Goal: Task Accomplishment & Management: Manage account settings

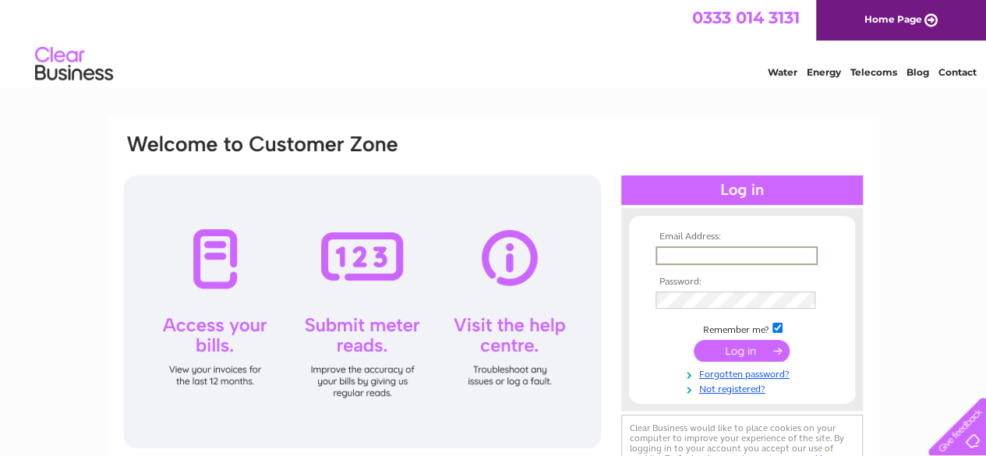
click at [673, 253] on input "text" at bounding box center [736, 255] width 162 height 19
type input "m"
click at [693, 252] on input "text" at bounding box center [736, 255] width 162 height 19
drag, startPoint x: 691, startPoint y: 250, endPoint x: 662, endPoint y: 256, distance: 29.3
click at [662, 256] on input "text" at bounding box center [736, 255] width 162 height 19
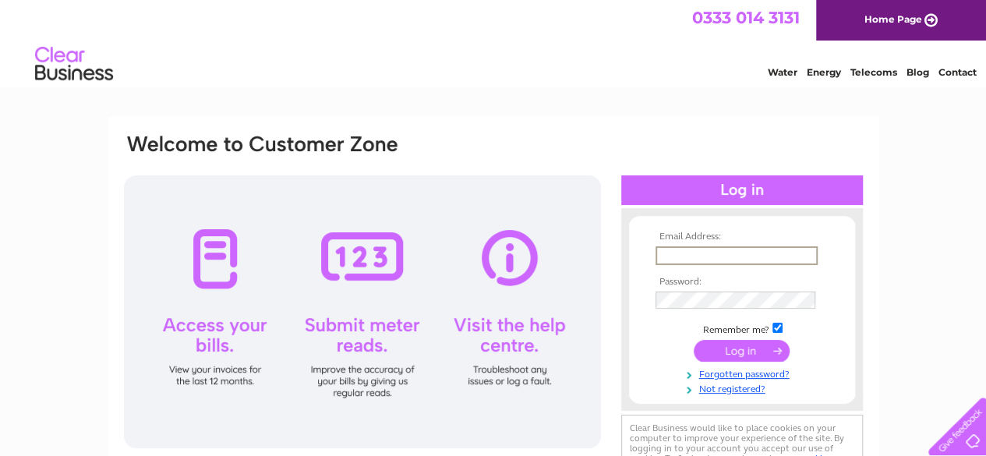
paste input "misslouiseallan@gmail.com"
type input "misslouiseallan@gmail.com"
click at [739, 356] on input "submit" at bounding box center [741, 349] width 96 height 22
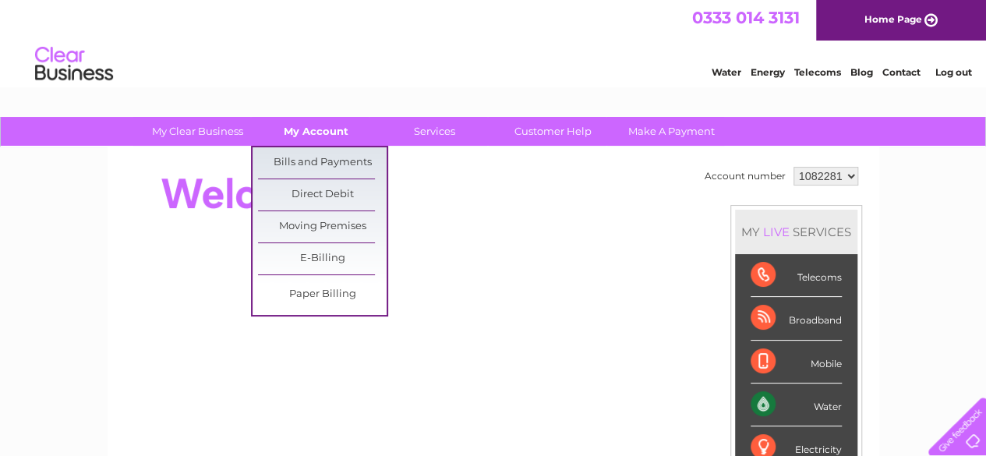
click at [313, 130] on link "My Account" at bounding box center [316, 131] width 129 height 29
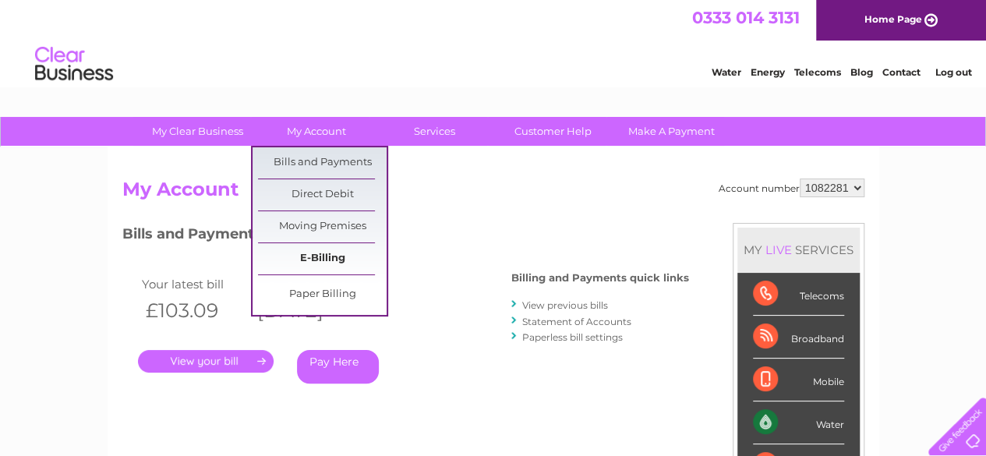
click at [312, 258] on link "E-Billing" at bounding box center [322, 258] width 129 height 31
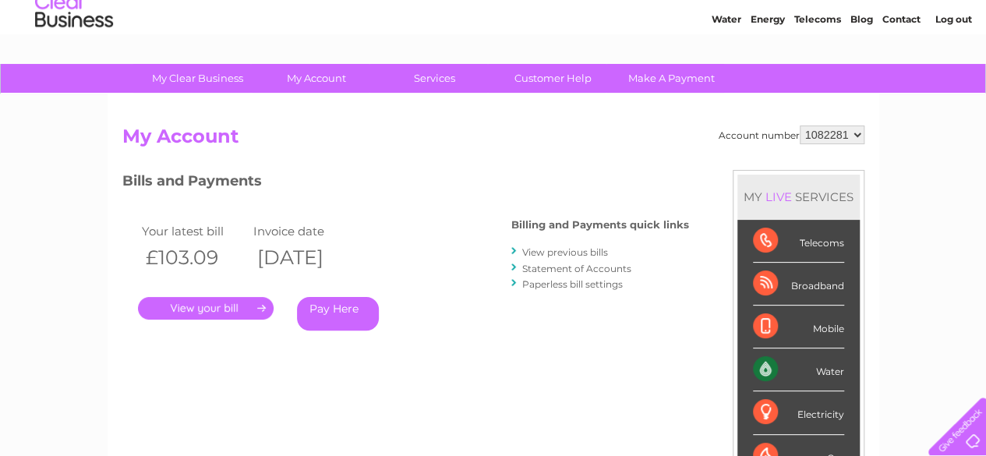
scroll to position [78, 0]
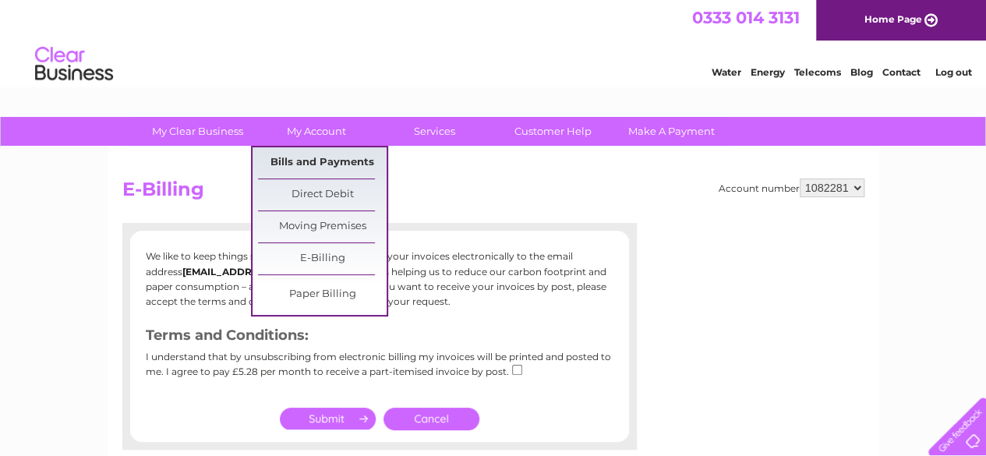
click at [321, 160] on link "Bills and Payments" at bounding box center [322, 162] width 129 height 31
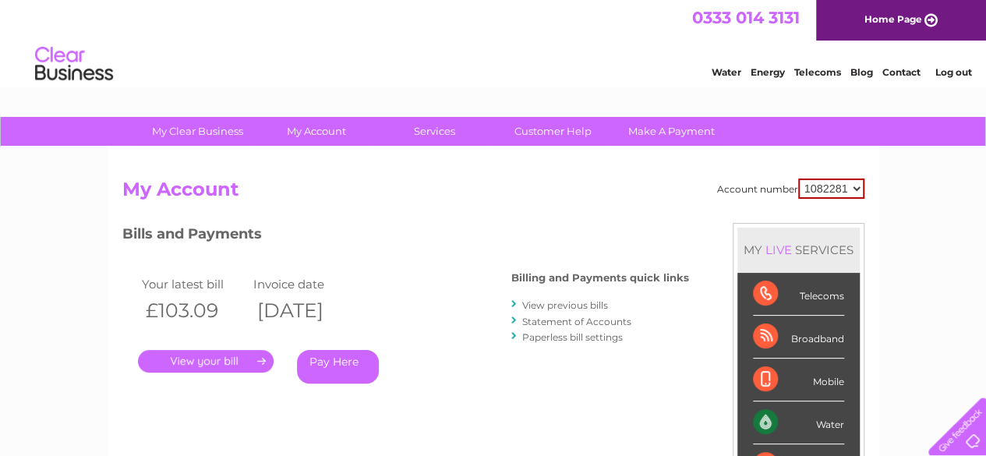
click at [192, 356] on link "." at bounding box center [206, 361] width 136 height 23
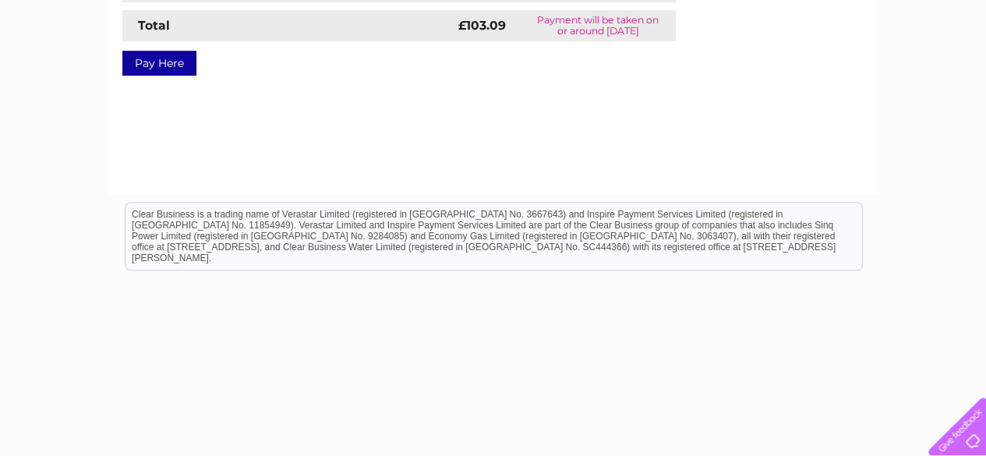
scroll to position [156, 0]
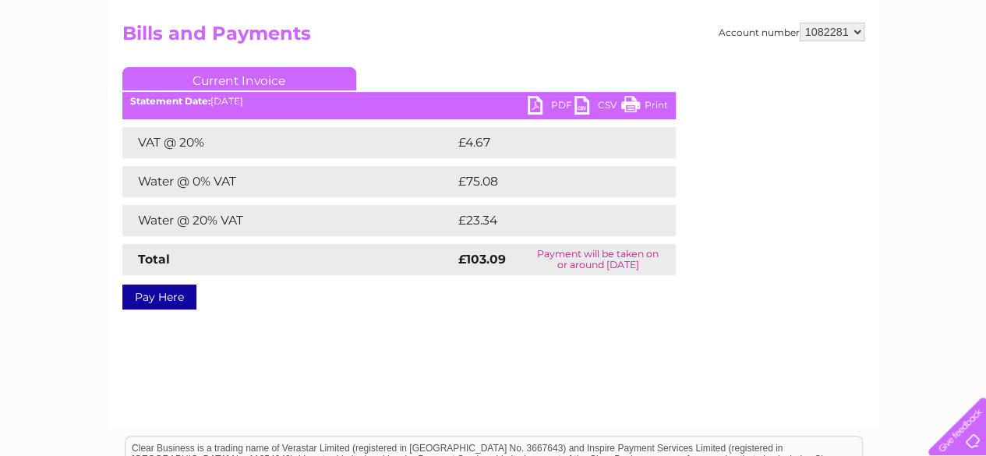
click at [559, 102] on link "PDF" at bounding box center [550, 107] width 47 height 23
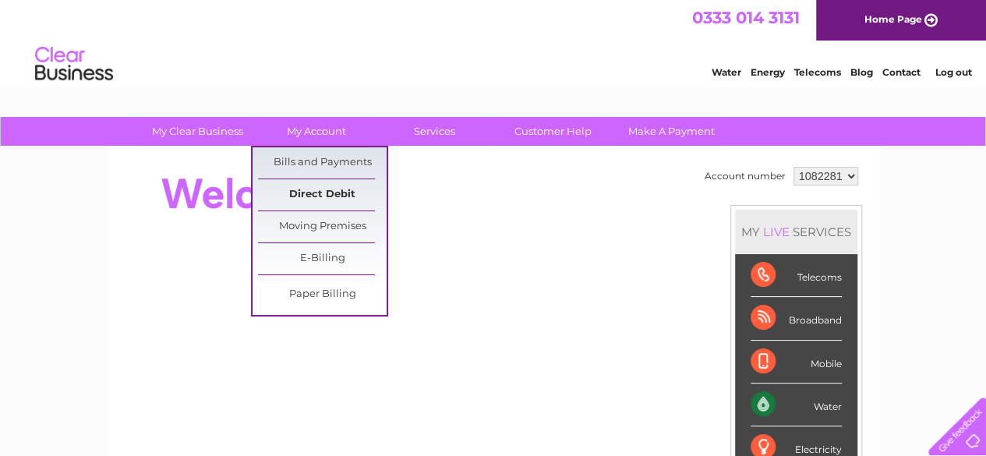
click at [315, 193] on link "Direct Debit" at bounding box center [322, 194] width 129 height 31
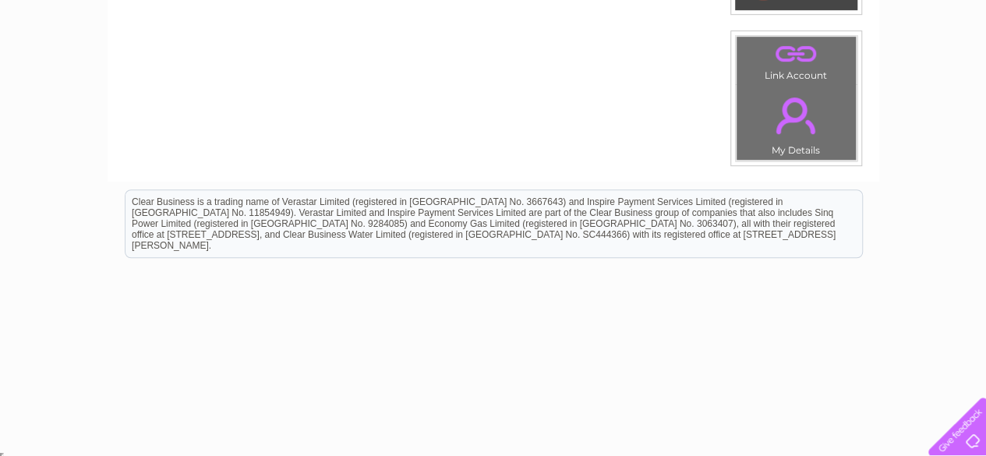
scroll to position [84, 0]
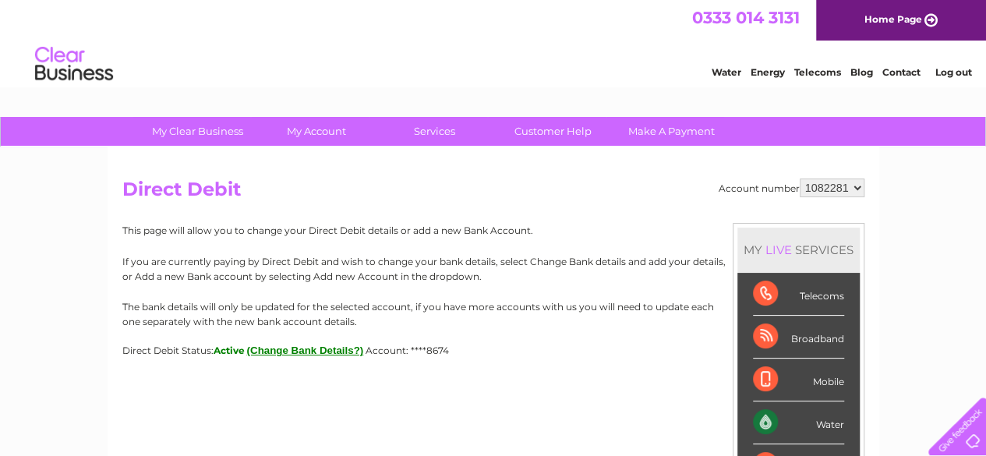
click at [439, 235] on p "This page will allow you to change your Direct Debit details or add a new Bank …" at bounding box center [493, 230] width 742 height 15
